Goal: Transaction & Acquisition: Purchase product/service

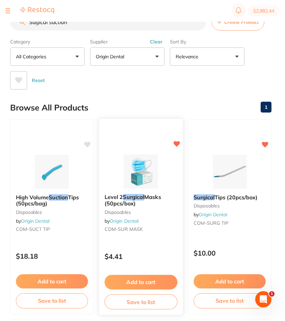
click at [129, 183] on img at bounding box center [140, 171] width 44 height 34
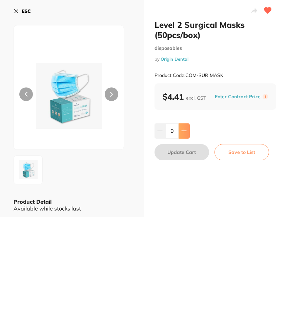
click at [180, 126] on button at bounding box center [183, 130] width 11 height 15
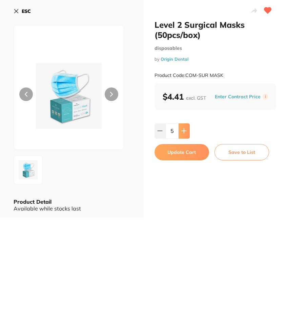
click at [180, 126] on button at bounding box center [183, 130] width 11 height 15
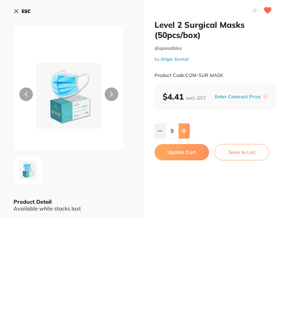
type input "10"
click at [184, 152] on button "Update Cart" at bounding box center [181, 152] width 54 height 16
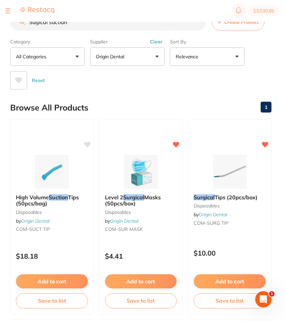
click at [267, 70] on div "Category All Categories All Categories 3D Printing burs disposables education h…" at bounding box center [140, 62] width 261 height 53
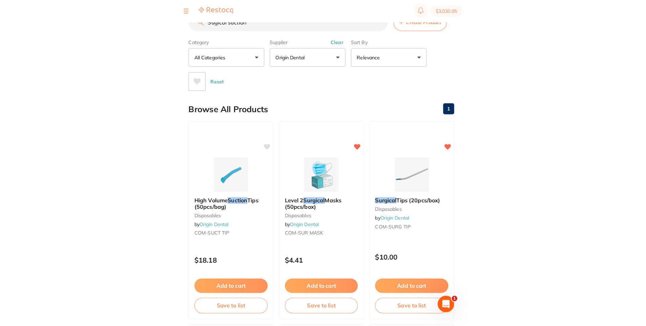
scroll to position [413, 0]
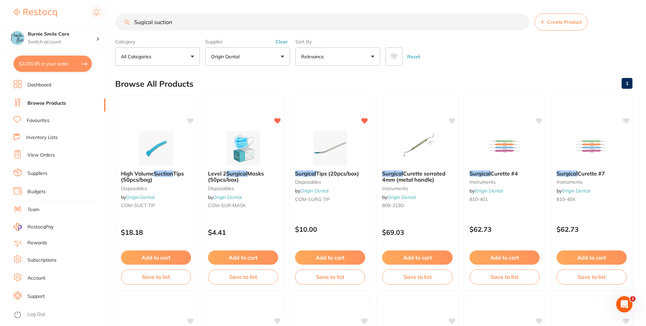
drag, startPoint x: 193, startPoint y: 16, endPoint x: 120, endPoint y: 21, distance: 72.9
click at [120, 21] on input "Sugical suction" at bounding box center [322, 22] width 414 height 17
type input "x"
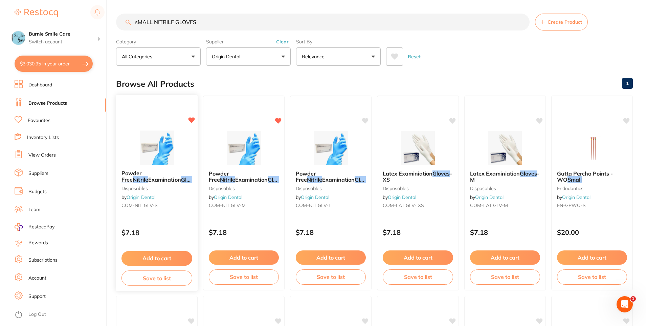
scroll to position [0, 0]
type input "sMALL NITRILE GLOVES"
click at [174, 210] on div "Powder Free Nitrile Examination Gloves - Small disposables by Origin Dental COM…" at bounding box center [156, 191] width 82 height 52
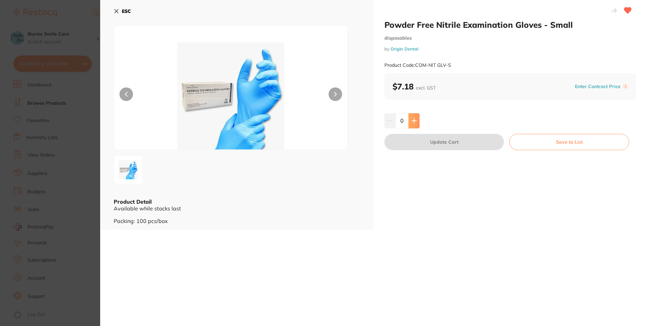
click at [419, 122] on button at bounding box center [414, 120] width 11 height 15
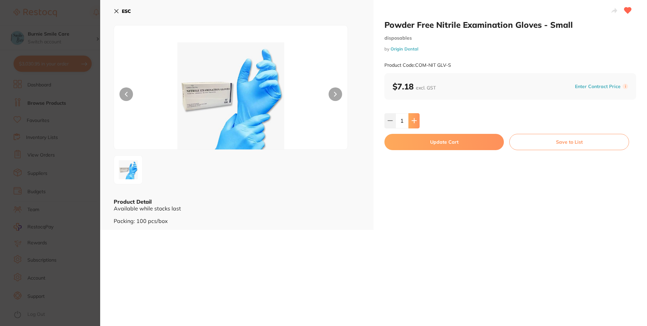
click at [419, 122] on button at bounding box center [414, 120] width 11 height 15
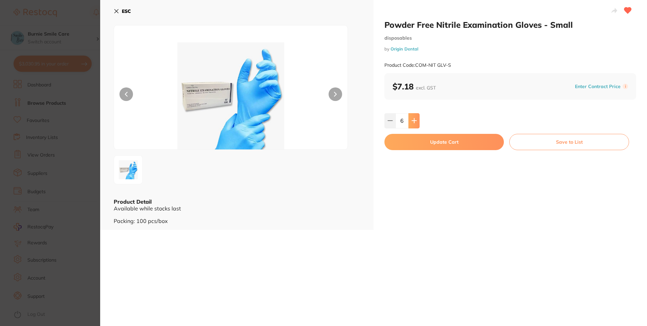
click at [419, 122] on button at bounding box center [414, 120] width 11 height 15
click at [414, 122] on icon at bounding box center [414, 120] width 4 height 4
click at [414, 122] on icon at bounding box center [414, 120] width 5 height 5
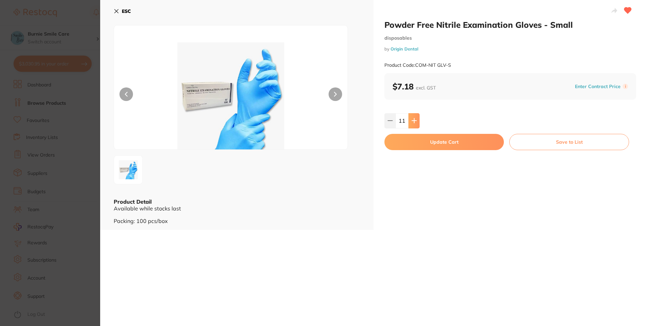
click at [414, 122] on icon at bounding box center [414, 120] width 5 height 5
type input "15"
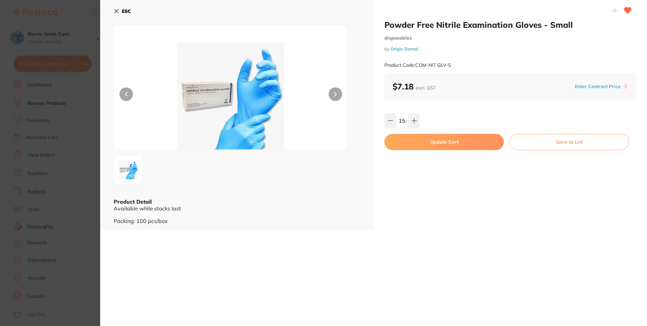
click at [413, 140] on button "Update Cart" at bounding box center [444, 142] width 119 height 16
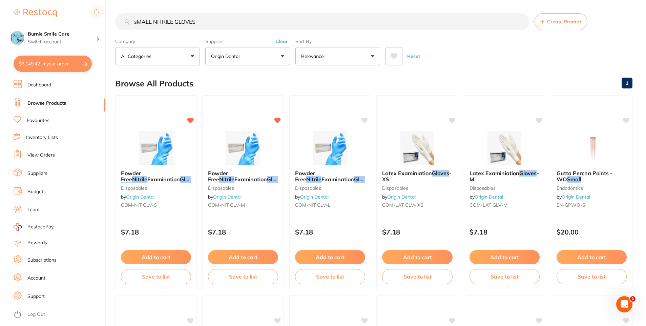
click at [285, 46] on div "Supplier Origin Dental All Suppliers Dentsply Sirona AB Orthodontics [PERSON_NA…" at bounding box center [247, 51] width 85 height 30
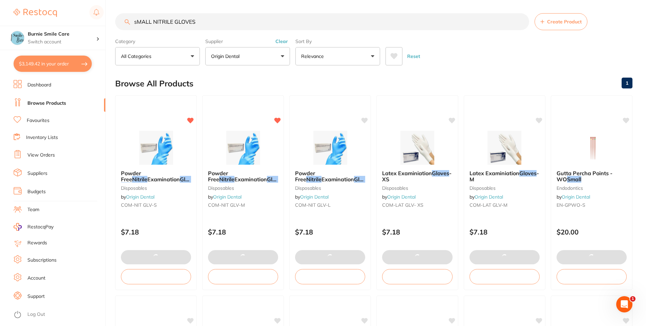
click at [282, 41] on button "Clear" at bounding box center [281, 41] width 17 height 6
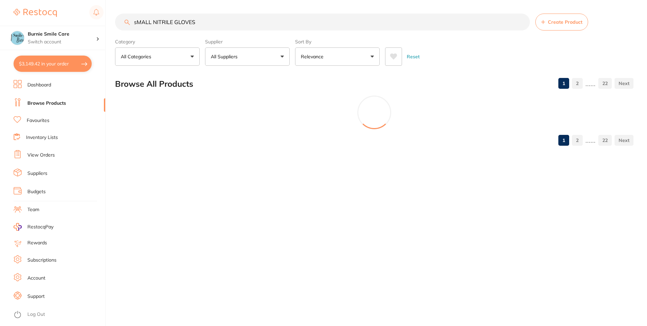
drag, startPoint x: 116, startPoint y: 22, endPoint x: 39, endPoint y: 23, distance: 77.2
click at [39, 23] on div "$3,149.42 Burnie Smile Care Switch account North West Dental Burnie Burnie Smil…" at bounding box center [323, 163] width 647 height 326
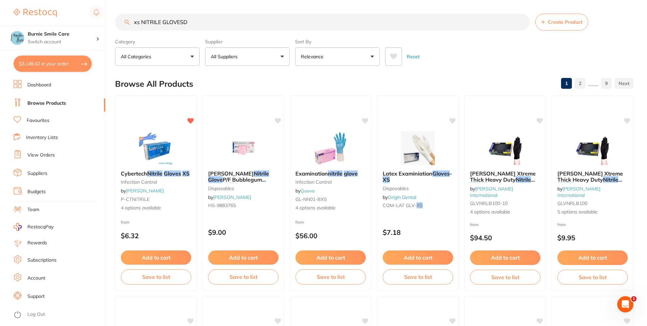
scroll to position [275, 0]
type input "xs NITRILE GLOVESD"
drag, startPoint x: 146, startPoint y: 185, endPoint x: 141, endPoint y: 189, distance: 5.4
click at [146, 184] on small "infection control" at bounding box center [156, 181] width 70 height 5
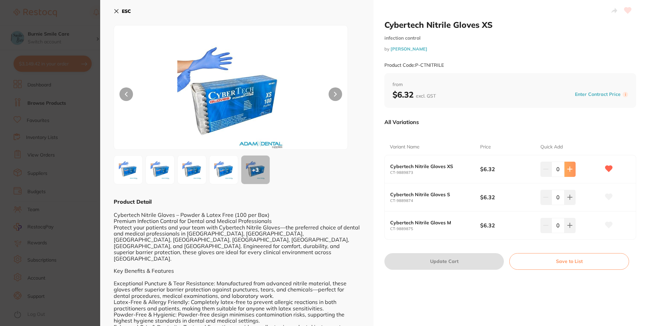
click at [570, 169] on icon at bounding box center [570, 169] width 4 height 4
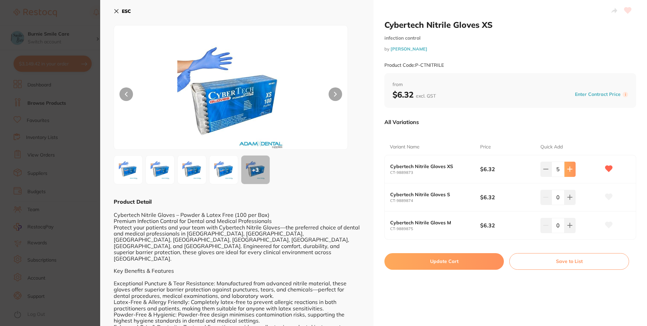
click at [570, 169] on icon at bounding box center [570, 169] width 4 height 4
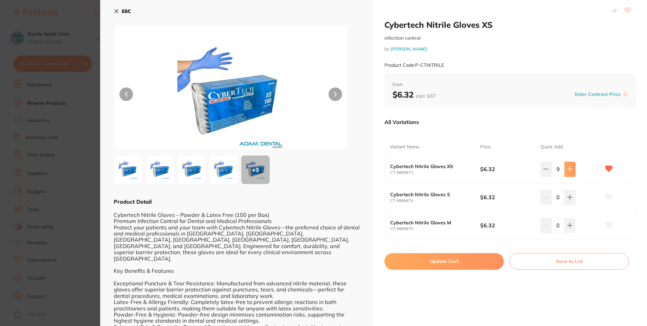
type input "10"
click at [483, 264] on button "Update Cart" at bounding box center [444, 261] width 119 height 16
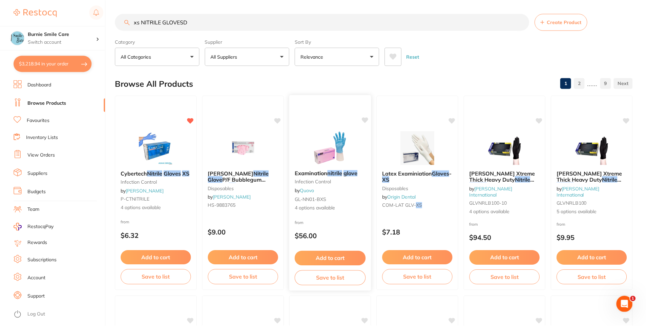
scroll to position [0, 0]
drag, startPoint x: 203, startPoint y: 25, endPoint x: 33, endPoint y: 16, distance: 169.8
click at [33, 16] on div "$3,218.94 Burnie Smile Care Switch account North West Dental Burnie Burnie Smil…" at bounding box center [323, 163] width 646 height 326
type input "wIPES"
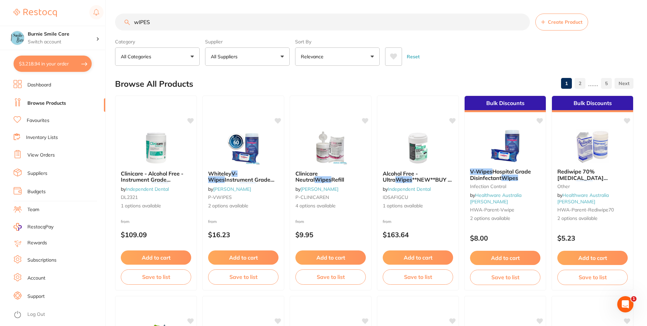
click at [253, 50] on button "All Suppliers" at bounding box center [247, 56] width 85 height 18
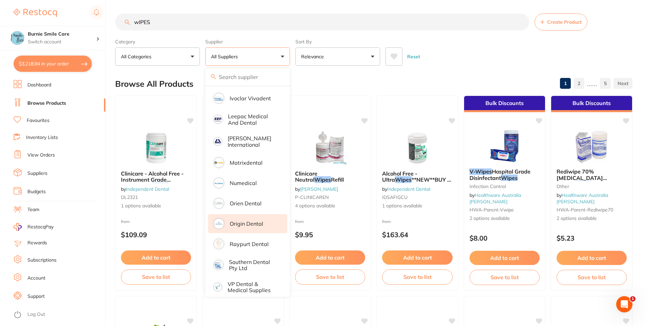
click at [254, 214] on li "Origin Dental" at bounding box center [247, 223] width 79 height 19
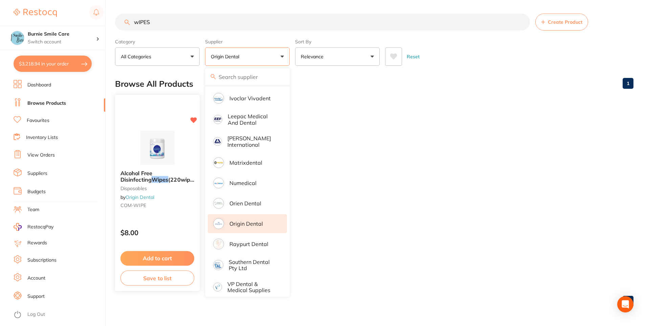
click at [131, 215] on div "Alcohol Free Disinfecting Wipes (220wipes /bottle? disposables by Origin Dental…" at bounding box center [157, 191] width 85 height 52
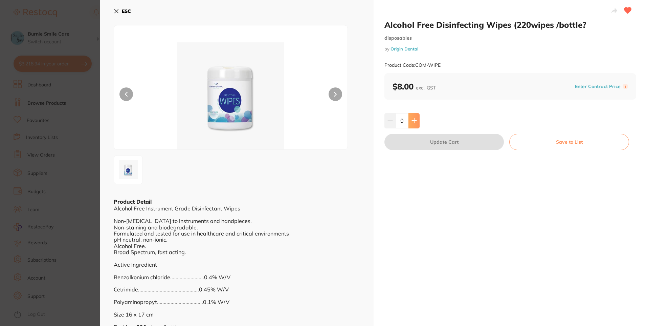
click at [409, 117] on button at bounding box center [414, 120] width 11 height 15
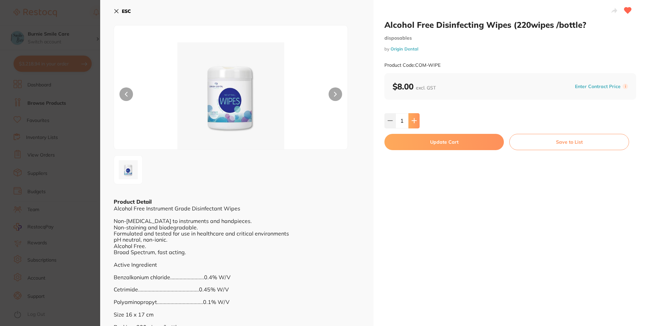
click at [409, 118] on button at bounding box center [414, 120] width 11 height 15
click at [419, 119] on button at bounding box center [414, 120] width 11 height 15
click at [416, 122] on button at bounding box center [414, 120] width 11 height 15
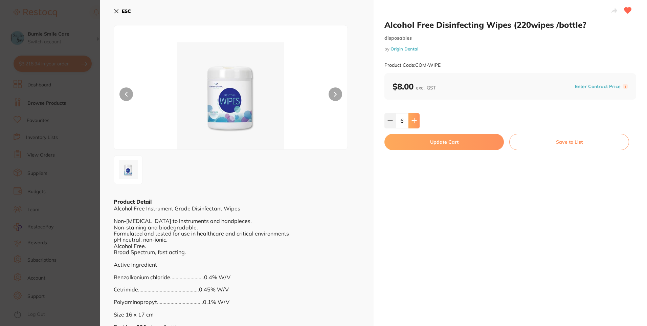
click at [416, 122] on button at bounding box center [414, 120] width 11 height 15
type input "10"
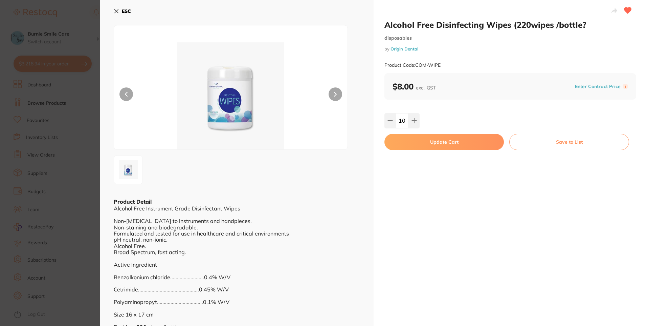
click at [413, 145] on button "Update Cart" at bounding box center [444, 142] width 119 height 16
